Goal: Communication & Community: Share content

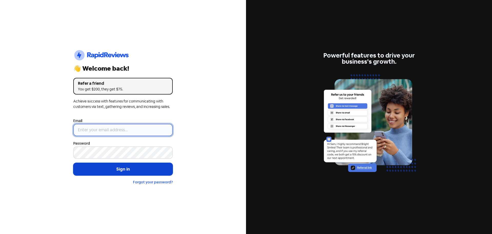
type input "[EMAIL_ADDRESS][DOMAIN_NAME]"
click at [117, 167] on button "Sign in" at bounding box center [122, 169] width 99 height 13
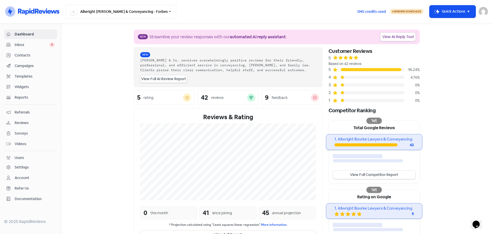
click at [125, 10] on button "Allwright [PERSON_NAME] & Conveyancing - Forbes" at bounding box center [121, 12] width 111 height 14
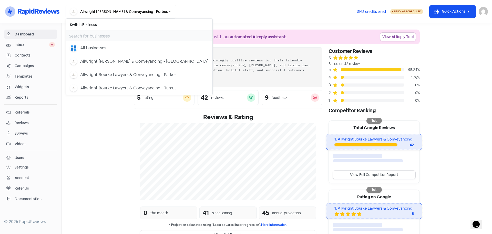
click at [118, 119] on section "New Streamline your review responses with our automated AI reply assistant . Vi…" at bounding box center [277, 166] width 431 height 287
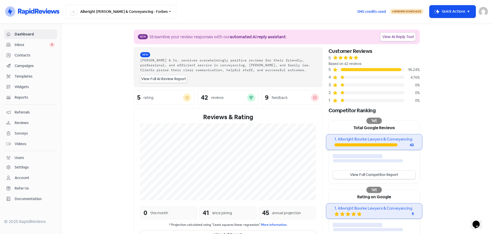
click at [149, 14] on button "Allwright [PERSON_NAME] & Conveyancing - Forbes" at bounding box center [121, 12] width 111 height 14
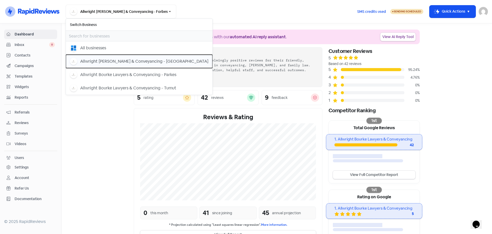
click at [148, 64] on div "Allwright [PERSON_NAME] & Conveyancing - [GEOGRAPHIC_DATA]" at bounding box center [144, 61] width 128 height 6
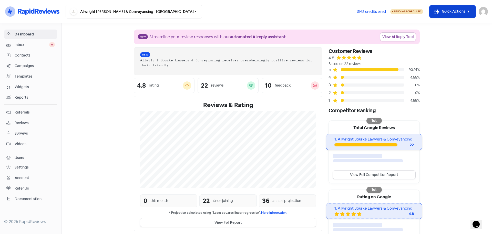
click at [444, 9] on button "Icon For Thunder-move Quick Actions" at bounding box center [453, 11] width 46 height 12
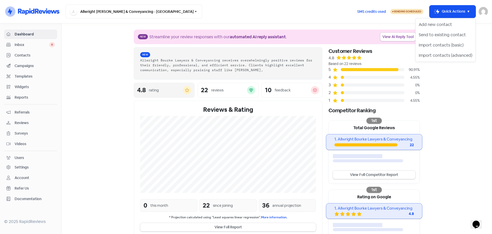
drag, startPoint x: 467, startPoint y: 121, endPoint x: 165, endPoint y: 92, distance: 303.4
click at [467, 121] on section "New Streamline your review responses with our automated AI reply assistant . Vi…" at bounding box center [277, 163] width 431 height 280
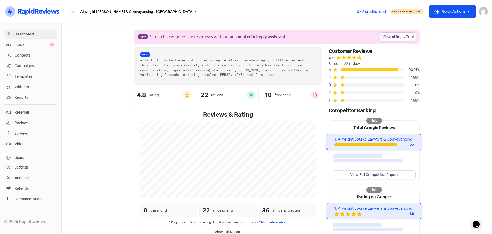
click at [116, 15] on button "Allwright [PERSON_NAME] & Conveyancing - [GEOGRAPHIC_DATA]" at bounding box center [134, 12] width 137 height 14
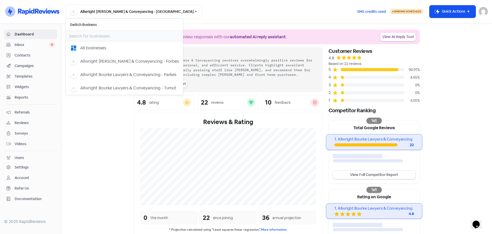
drag, startPoint x: 318, startPoint y: 12, endPoint x: 393, endPoint y: 16, distance: 75.2
click at [321, 11] on div "Allwright [PERSON_NAME] & Conveyancing - Dubbo Switch Business All businesses A…" at bounding box center [209, 12] width 287 height 14
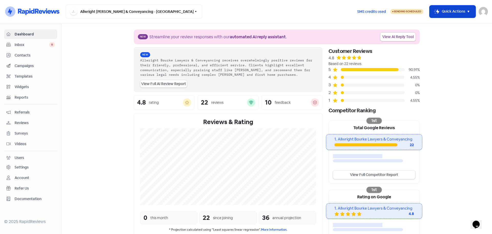
click at [462, 10] on button "Icon For Thunder-move Quick Actions" at bounding box center [453, 11] width 46 height 12
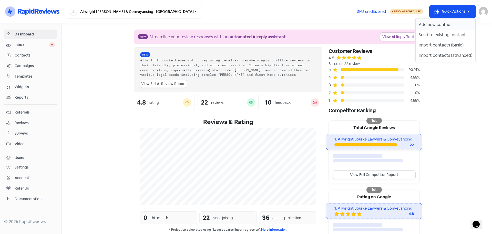
click at [437, 26] on button "Add new contact" at bounding box center [446, 24] width 60 height 10
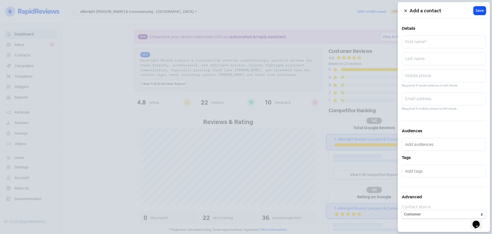
drag, startPoint x: 420, startPoint y: 85, endPoint x: 421, endPoint y: 77, distance: 8.0
click at [420, 85] on small "Required if email address is left blank." at bounding box center [430, 85] width 56 height 5
click at [421, 77] on input "text" at bounding box center [444, 75] width 84 height 13
paste input "0425712244"
type input "0425712244"
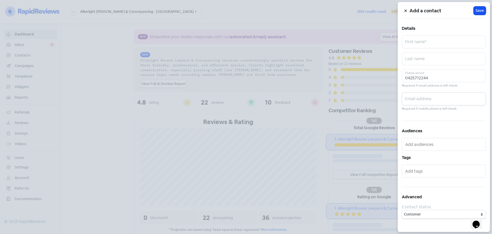
click at [427, 99] on input "text" at bounding box center [444, 98] width 84 height 13
paste input "[EMAIL_ADDRESS][DOMAIN_NAME]"
type input "[EMAIL_ADDRESS][DOMAIN_NAME]"
click at [422, 56] on input "text" at bounding box center [444, 58] width 84 height 13
paste input "[PERSON_NAME]"
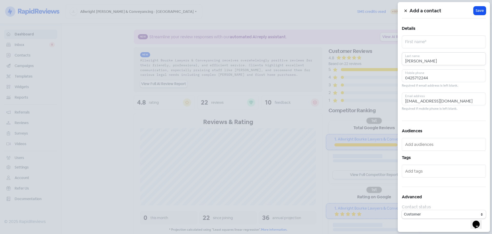
type input "[PERSON_NAME]"
click at [430, 43] on input "text" at bounding box center [444, 41] width 84 height 13
paste input "Raksha"
type input "Raksha"
click at [476, 11] on span "Save" at bounding box center [480, 10] width 8 height 5
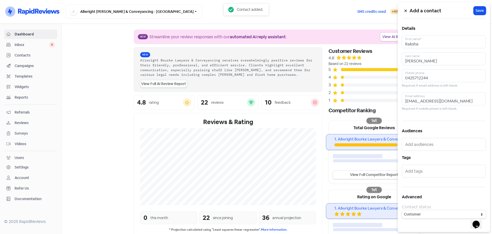
click at [451, 233] on div "Add a contact Icon For Loading Save Details [PERSON_NAME] First name* [PERSON_N…" at bounding box center [246, 234] width 492 height 0
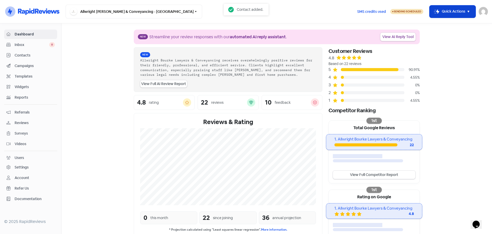
click at [443, 15] on button "Icon For Thunder-move Quick Actions" at bounding box center [453, 11] width 46 height 12
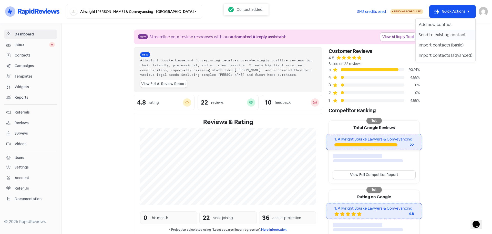
click at [446, 32] on button "Send to existing contact" at bounding box center [446, 35] width 60 height 10
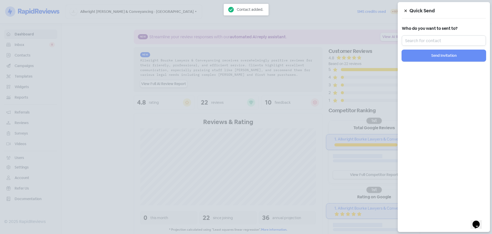
click at [435, 39] on input "text" at bounding box center [444, 40] width 84 height 10
paste input "Raksha"
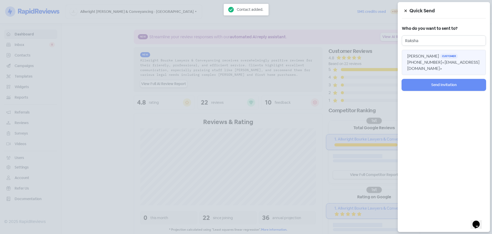
type input "Raksha"
drag, startPoint x: 430, startPoint y: 60, endPoint x: 437, endPoint y: 79, distance: 20.0
click at [430, 61] on span "[PHONE_NUMBER] <[EMAIL_ADDRESS][DOMAIN_NAME]>" at bounding box center [443, 65] width 72 height 12
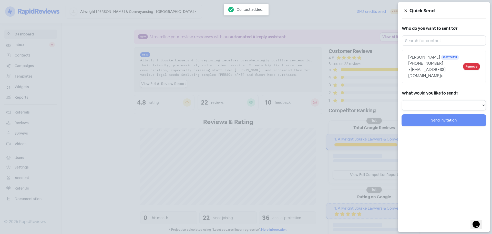
click at [427, 103] on select "Review Invitation Referral Invitation Survey Invitation Video Invitation" at bounding box center [444, 105] width 84 height 10
select select "review"
click at [402, 100] on select "Review Invitation Referral Invitation Survey Invitation Video Invitation" at bounding box center [444, 105] width 84 height 10
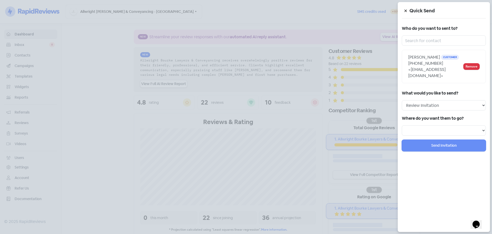
click at [426, 129] on div "Quick Send Who do you want to sent to? [PERSON_NAME] Customer [PHONE_NUMBER] <[…" at bounding box center [444, 117] width 92 height 230
click at [425, 125] on select at bounding box center [444, 130] width 84 height 10
select select "450"
click at [402, 125] on select "Review form: Client review campaign - review form Review form: Professionals re…" at bounding box center [444, 130] width 84 height 10
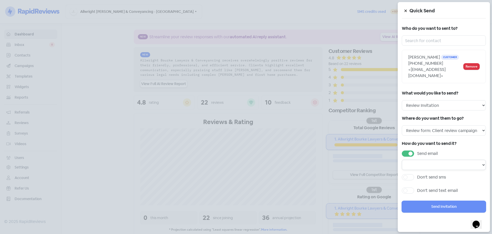
click at [425, 160] on select "Email template: Professional first email Email template: First review email Ema…" at bounding box center [444, 165] width 84 height 10
select select "1453"
click at [402, 160] on select "Email template: Professional first email Email template: First review email Ema…" at bounding box center [444, 165] width 84 height 10
click at [429, 174] on label "Don't send sms" at bounding box center [431, 177] width 29 height 6
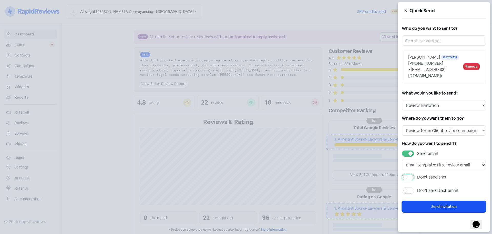
click at [421, 174] on input "Don't send sms" at bounding box center [418, 175] width 3 height 3
checkbox input "true"
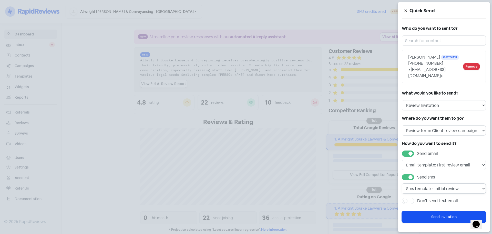
click at [431, 186] on select "Sms template: Initial review Sms template: Professional sms Sms template: First…" at bounding box center [444, 188] width 84 height 10
select select "717"
click at [402, 183] on select "Sms template: Initial review Sms template: Professional sms Sms template: First…" at bounding box center [444, 188] width 84 height 10
drag, startPoint x: 435, startPoint y: 214, endPoint x: 435, endPoint y: 208, distance: 5.6
click at [435, 213] on button "Send Invitation" at bounding box center [444, 217] width 84 height 12
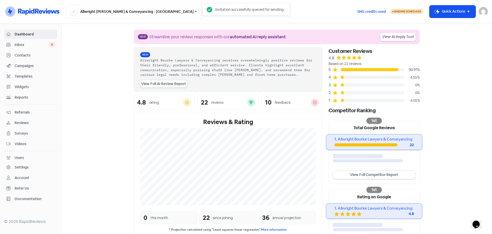
drag, startPoint x: 436, startPoint y: 176, endPoint x: 463, endPoint y: 103, distance: 77.4
click at [437, 175] on section "New Streamline your review responses with our automated AI reply assistant . Vi…" at bounding box center [277, 169] width 431 height 292
